Goal: Information Seeking & Learning: Learn about a topic

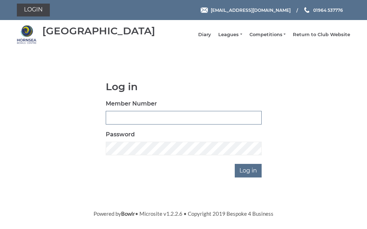
click at [171, 123] on input "Member Number" at bounding box center [184, 118] width 156 height 14
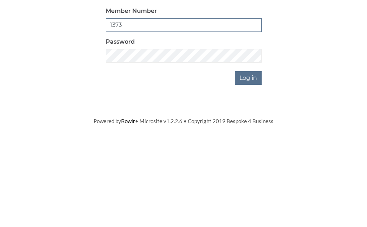
type input "1373"
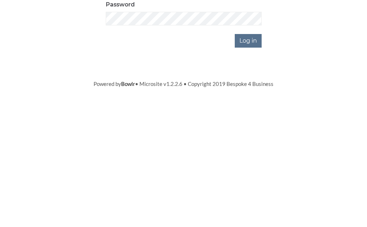
click at [253, 164] on input "Log in" at bounding box center [248, 171] width 27 height 14
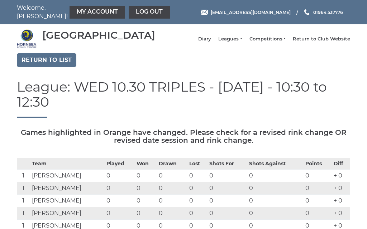
click at [88, 15] on link "My Account" at bounding box center [98, 12] width 56 height 13
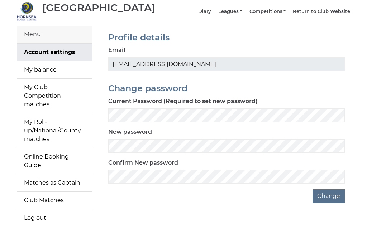
scroll to position [27, 0]
click at [47, 73] on link "My balance" at bounding box center [54, 70] width 75 height 17
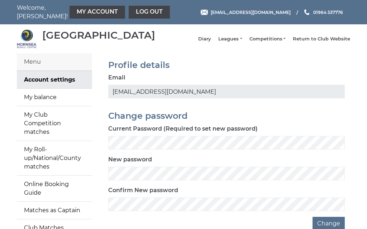
scroll to position [27, 0]
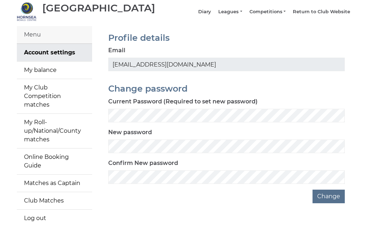
click at [242, 15] on link "Leagues" at bounding box center [230, 12] width 24 height 6
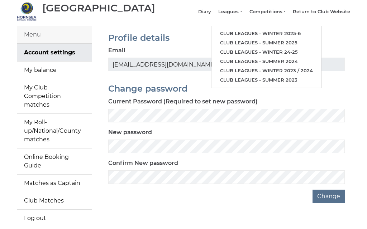
click at [262, 33] on link "Club leagues - Winter 2025-6" at bounding box center [266, 33] width 110 height 9
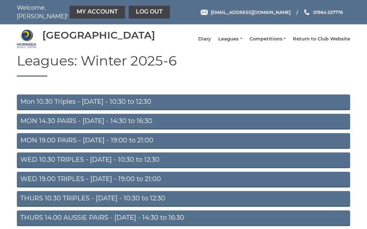
click at [70, 106] on link "Mon 10.30 Triples - [DATE] - 10:30 to 12:30" at bounding box center [183, 103] width 333 height 16
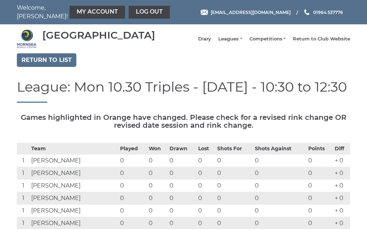
click at [242, 42] on link "Leagues" at bounding box center [230, 39] width 24 height 6
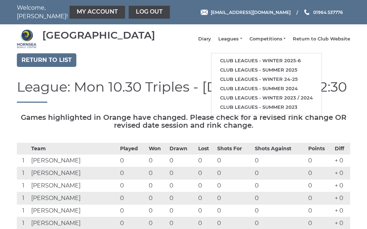
click at [269, 63] on link "Club leagues - Winter 2025-6" at bounding box center [266, 60] width 110 height 9
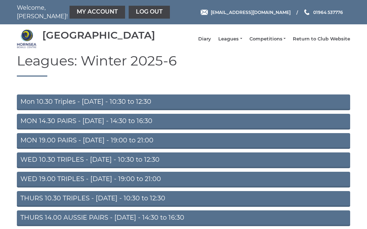
click at [97, 163] on link "WED 10.30 TRIPLES - [DATE] - 10:30 to 12:30" at bounding box center [183, 161] width 333 height 16
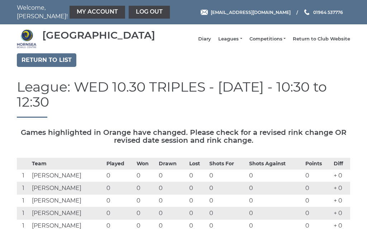
click at [131, 13] on link "Log out" at bounding box center [149, 12] width 41 height 13
